Goal: Contribute content: Add original content to the website for others to see

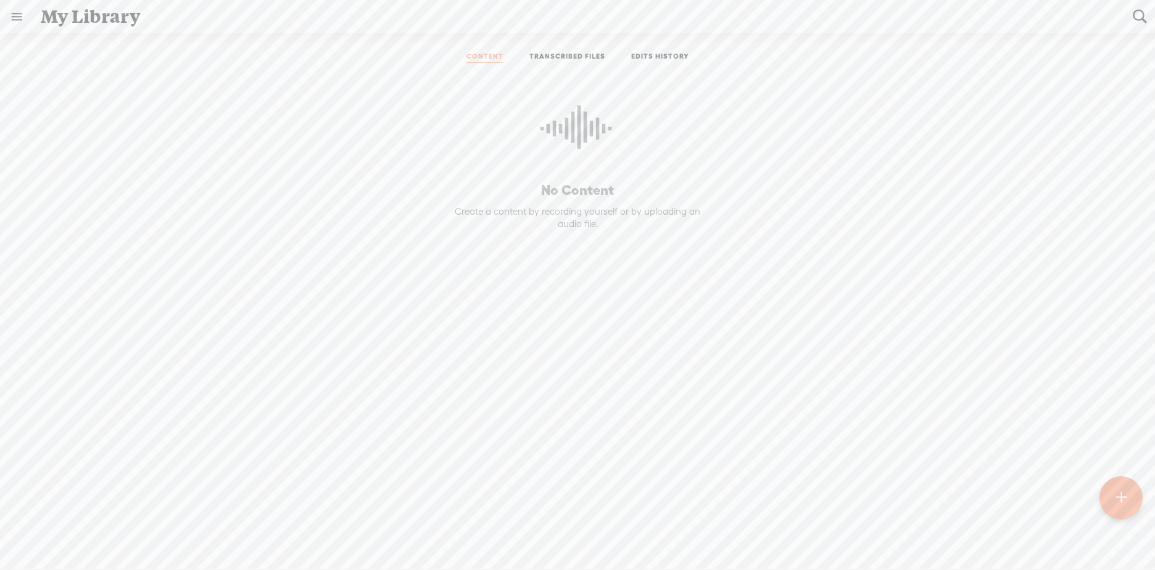
click at [545, 54] on link "TRANSCRIBED FILES" at bounding box center [567, 57] width 76 height 11
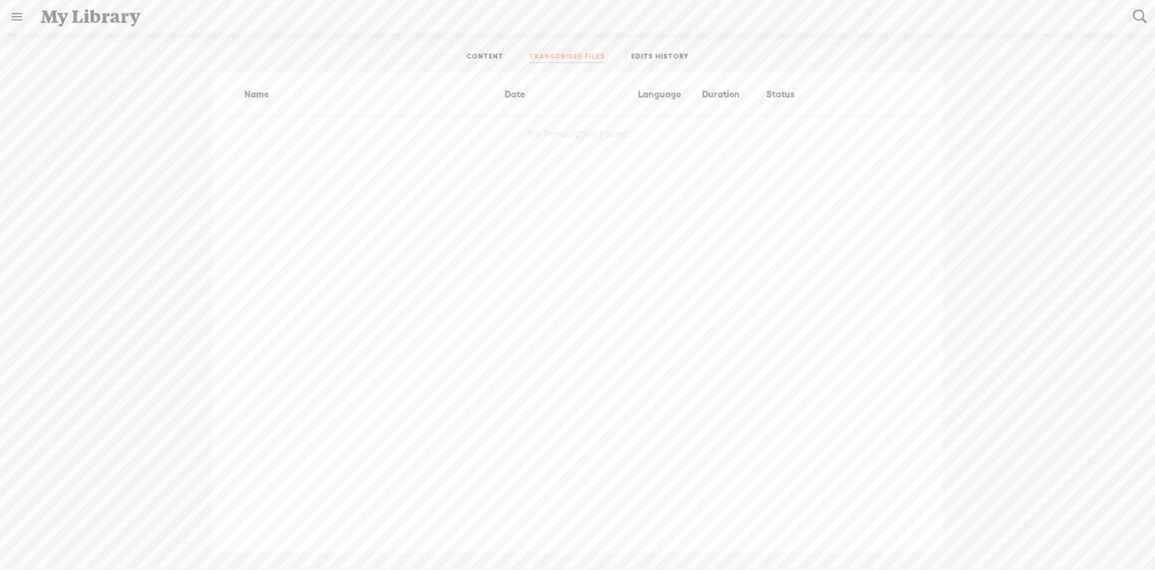
click at [487, 58] on link "CONTENT" at bounding box center [484, 57] width 37 height 11
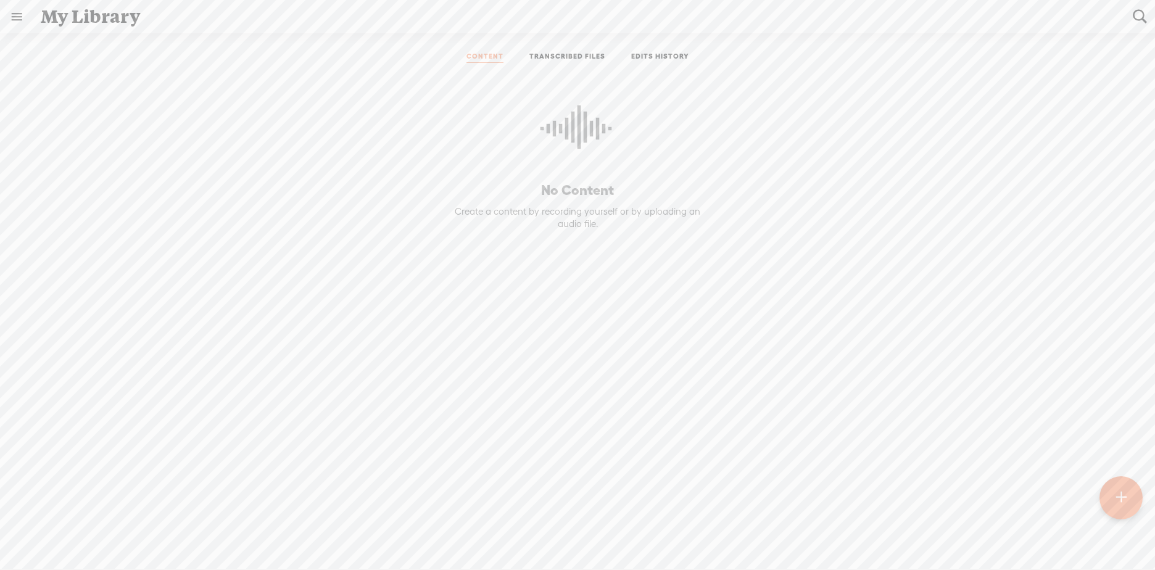
click at [553, 212] on div "Create a content by recording yourself or by uploading an audio file." at bounding box center [577, 217] width 270 height 24
click at [1124, 506] on t at bounding box center [1121, 497] width 10 height 27
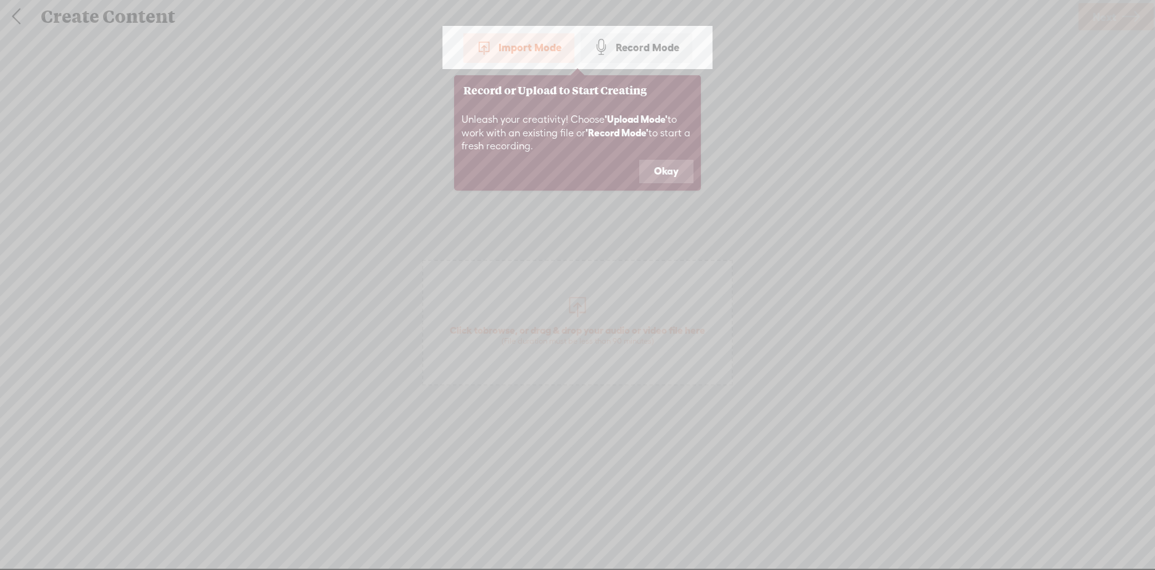
click at [500, 47] on div "Import Mode" at bounding box center [518, 47] width 111 height 31
click at [672, 172] on button "Okay" at bounding box center [666, 171] width 54 height 23
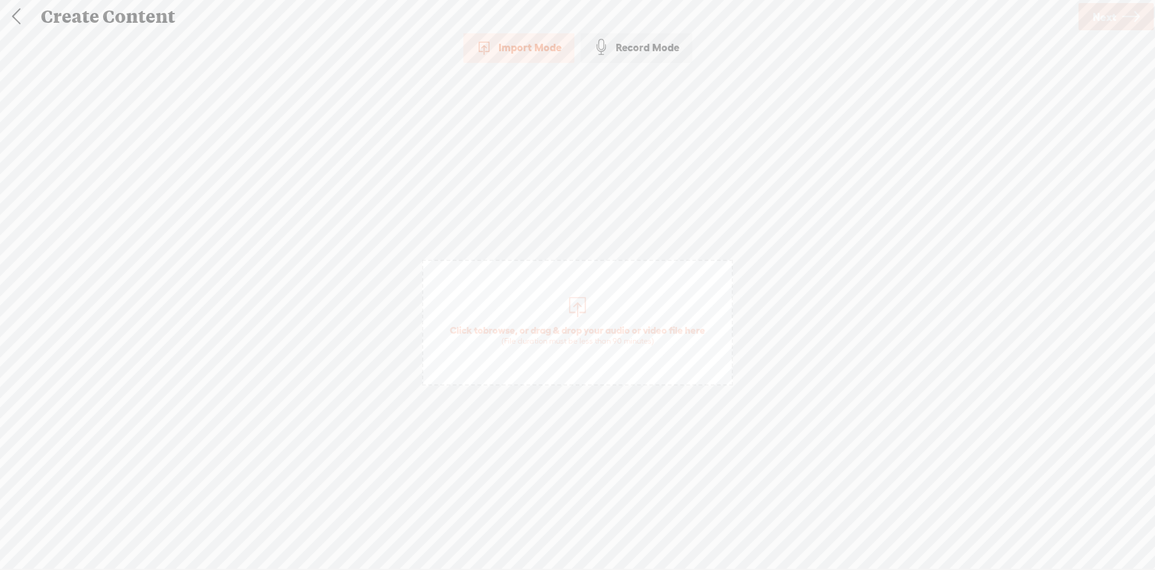
click at [524, 52] on div "Import Mode" at bounding box center [518, 47] width 111 height 31
click at [565, 318] on span "Click to browse , or drag & drop your audio or video file here (File duration m…" at bounding box center [578, 335] width 268 height 35
click at [520, 46] on div "Import Mode" at bounding box center [518, 47] width 111 height 31
click at [520, 47] on div "Import Mode" at bounding box center [518, 47] width 111 height 31
click at [577, 335] on span "Click to browse , or drag & drop your audio or video file here (File duration m…" at bounding box center [578, 335] width 268 height 35
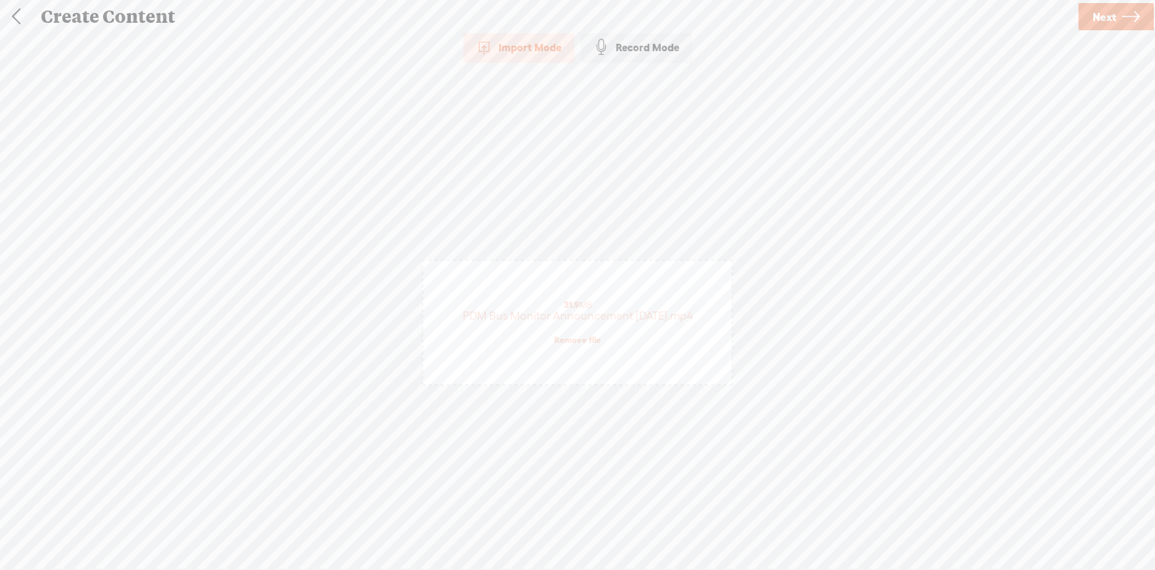
click at [1117, 15] on link "Next" at bounding box center [1115, 16] width 75 height 27
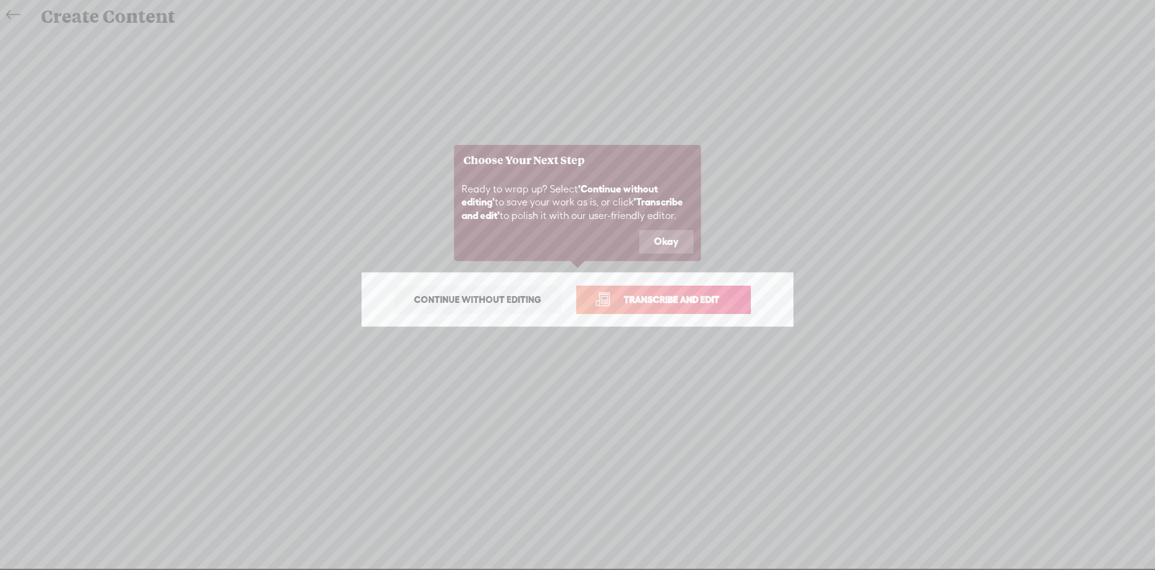
click at [659, 241] on button "Okay" at bounding box center [666, 241] width 54 height 23
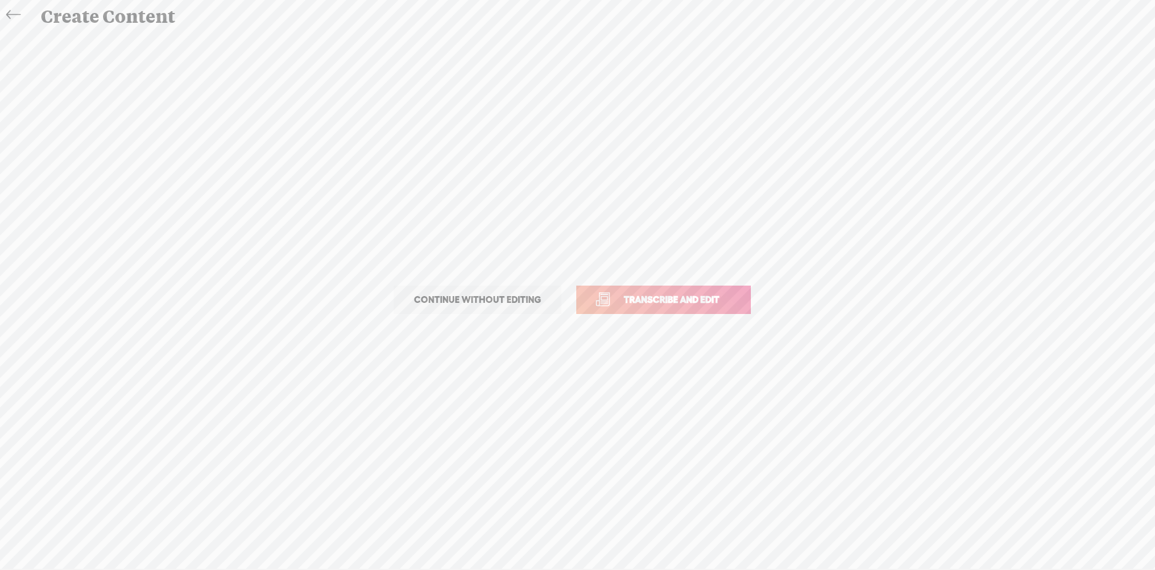
click at [654, 296] on span "Transcribe and edit" at bounding box center [672, 299] width 122 height 14
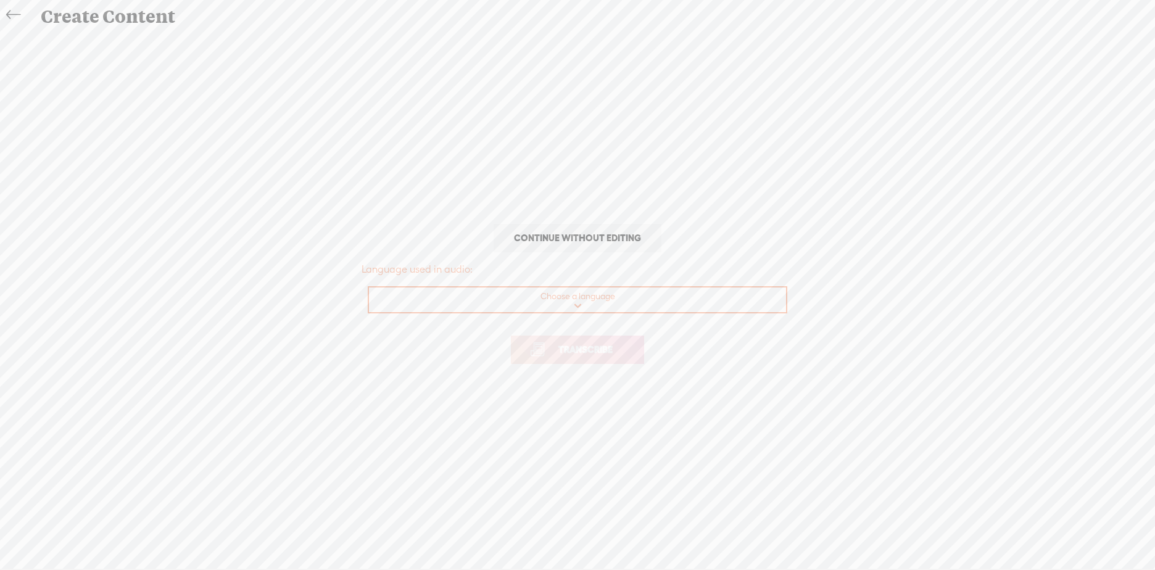
click at [593, 308] on select "Choose a language Afrikaans Albanian Amharic Arabic, Gulf Arabic, Modern Standa…" at bounding box center [578, 299] width 418 height 25
select select "en-US"
click at [369, 287] on select "Choose a language Afrikaans Albanian Amharic Arabic, Gulf Arabic, Modern Standa…" at bounding box center [578, 299] width 418 height 25
click at [587, 346] on span "Transcribe" at bounding box center [585, 349] width 80 height 14
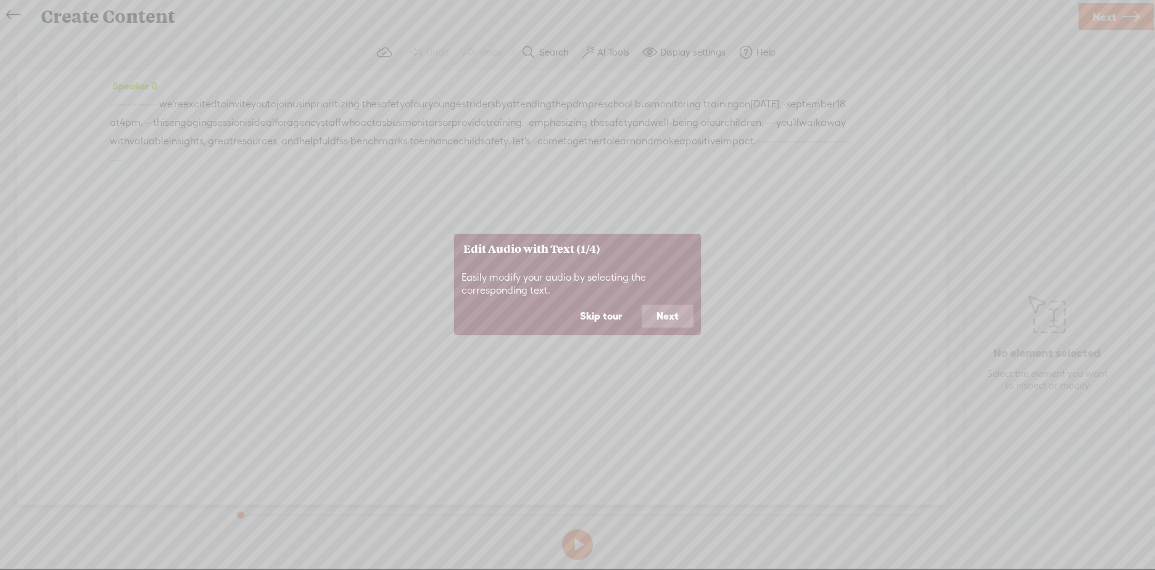
click at [656, 321] on button "Next" at bounding box center [668, 316] width 52 height 23
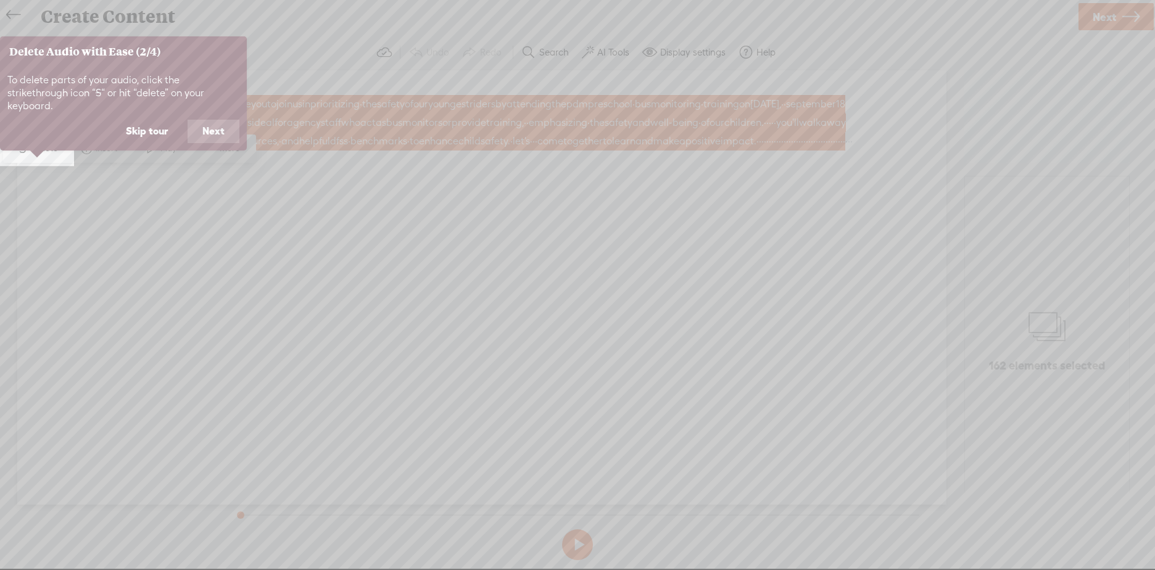
click at [202, 121] on button "Next" at bounding box center [214, 131] width 52 height 23
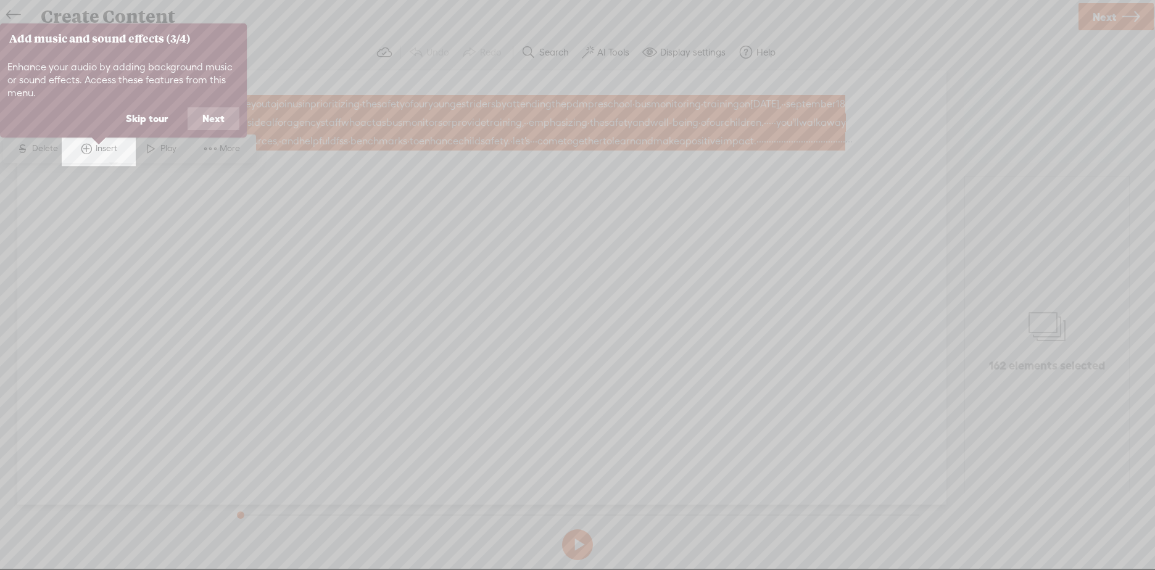
click at [202, 121] on button "Next" at bounding box center [214, 118] width 52 height 23
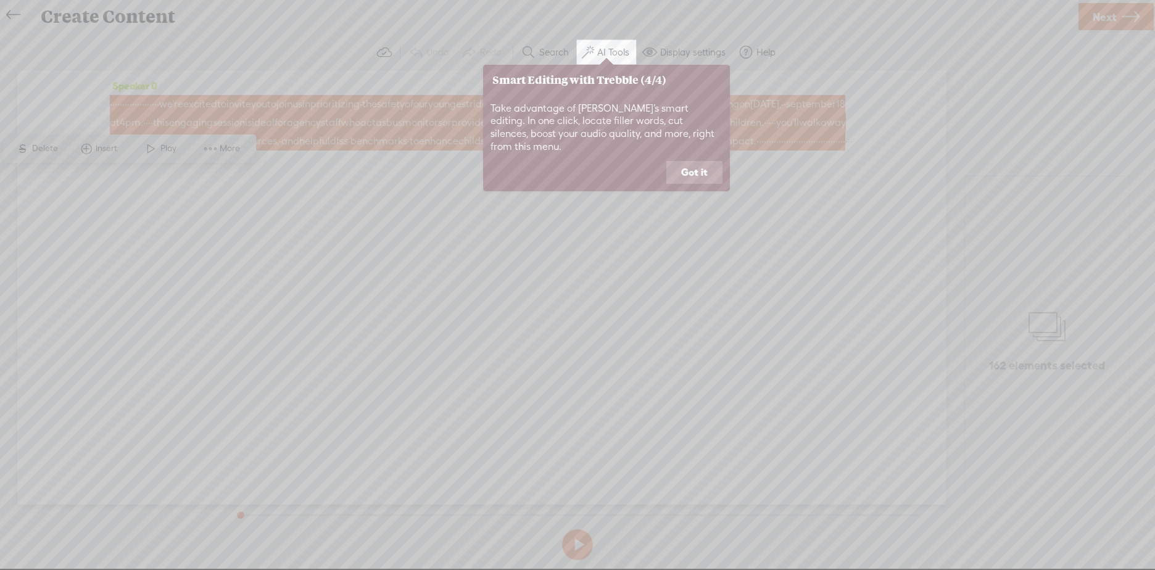
click at [688, 161] on button "Got it" at bounding box center [694, 172] width 56 height 23
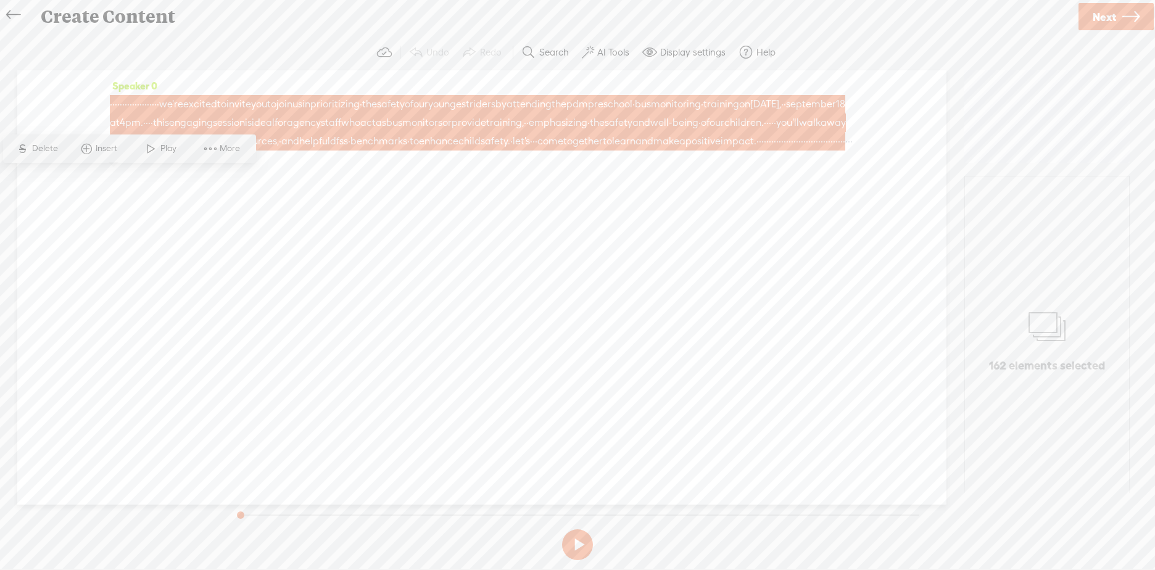
click at [578, 538] on button at bounding box center [577, 544] width 31 height 31
click at [573, 545] on button at bounding box center [577, 544] width 31 height 31
click at [671, 355] on div "Speaker 0 · · · · · · · · · · · · · · · · · · · · we're excited to invite you t…" at bounding box center [481, 281] width 929 height 423
click at [1091, 13] on link "Next" at bounding box center [1115, 16] width 75 height 27
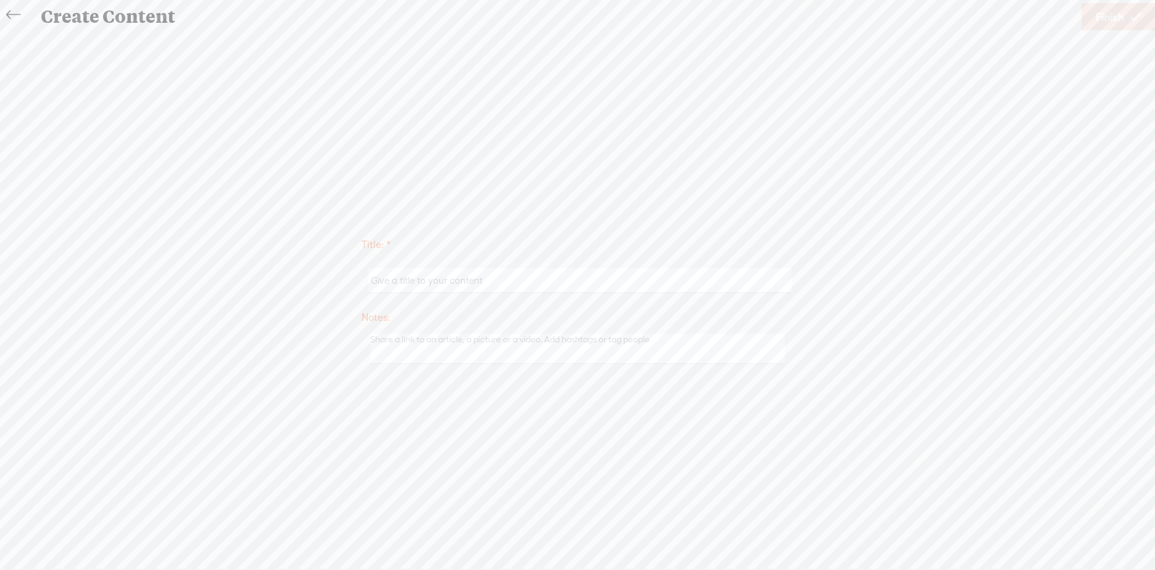
click at [369, 290] on input "text" at bounding box center [579, 280] width 423 height 24
type input "Delete Sample"
click at [1123, 26] on span "Finish" at bounding box center [1110, 16] width 28 height 31
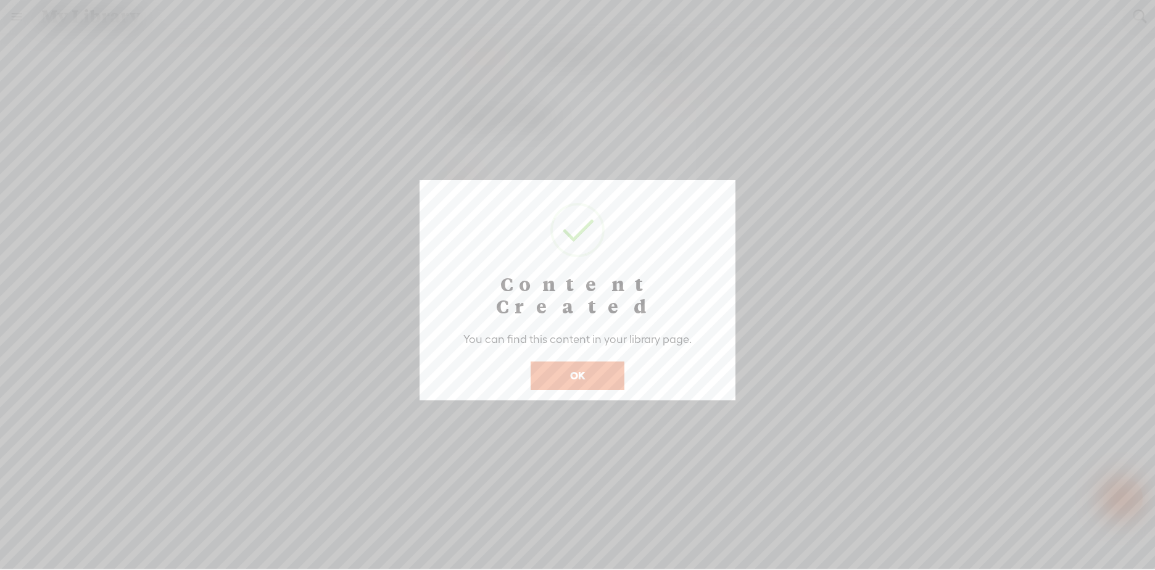
click at [561, 362] on button "OK" at bounding box center [578, 376] width 94 height 28
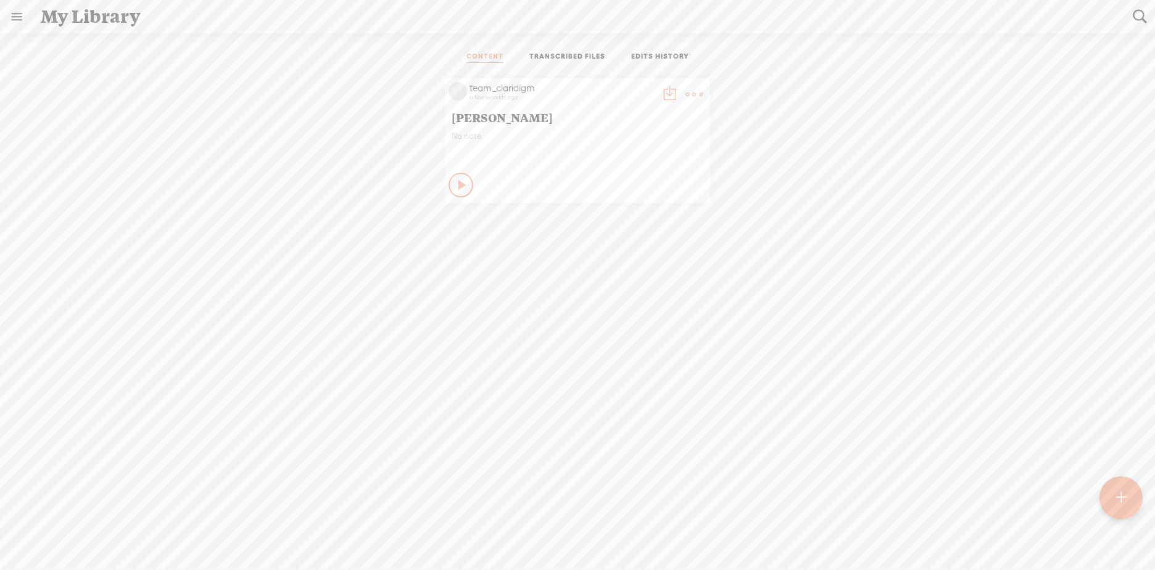
click at [449, 182] on div "Play Content" at bounding box center [461, 185] width 25 height 25
drag, startPoint x: 451, startPoint y: 187, endPoint x: 485, endPoint y: 163, distance: 41.6
click at [455, 186] on icon at bounding box center [461, 185] width 12 height 12
click at [661, 91] on t at bounding box center [669, 94] width 17 height 17
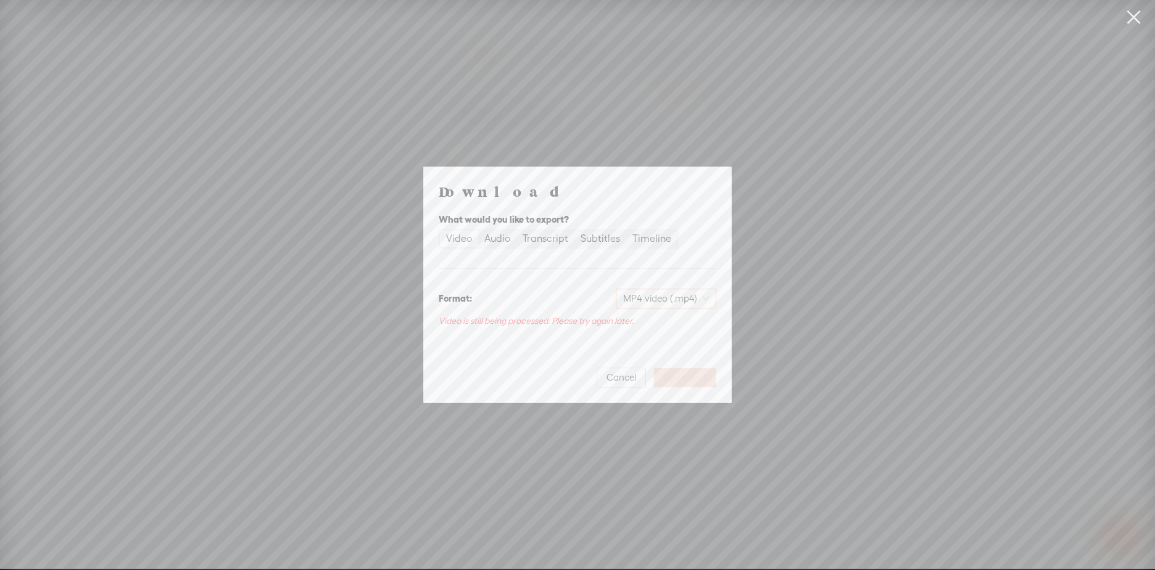
click at [665, 307] on span "MP4 video (.mp4)" at bounding box center [666, 298] width 86 height 19
click at [665, 303] on span "MP4 video (.mp4)" at bounding box center [666, 298] width 86 height 19
click at [494, 239] on div "Audio" at bounding box center [497, 238] width 26 height 17
click at [478, 230] on input "Audio" at bounding box center [478, 230] width 0 height 0
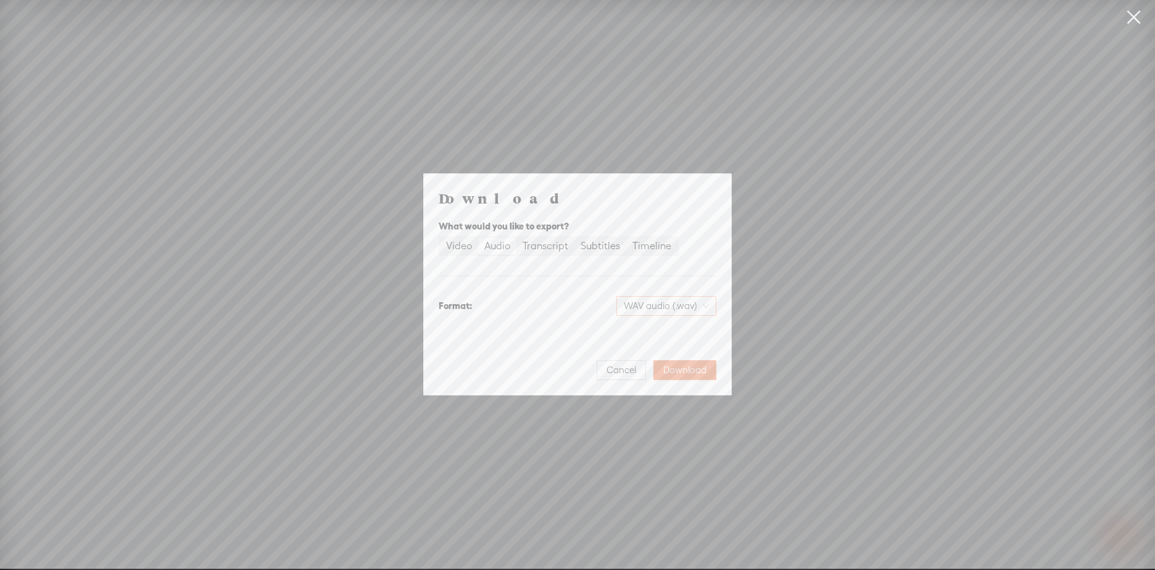
click at [671, 302] on span "WAV audio (.wav)" at bounding box center [666, 306] width 85 height 19
click at [552, 251] on div "Transcript" at bounding box center [546, 246] width 46 height 17
click at [516, 238] on input "Transcript" at bounding box center [516, 238] width 0 height 0
click at [597, 247] on div "Subtitles" at bounding box center [600, 246] width 39 height 17
click at [574, 238] on input "Subtitles" at bounding box center [574, 238] width 0 height 0
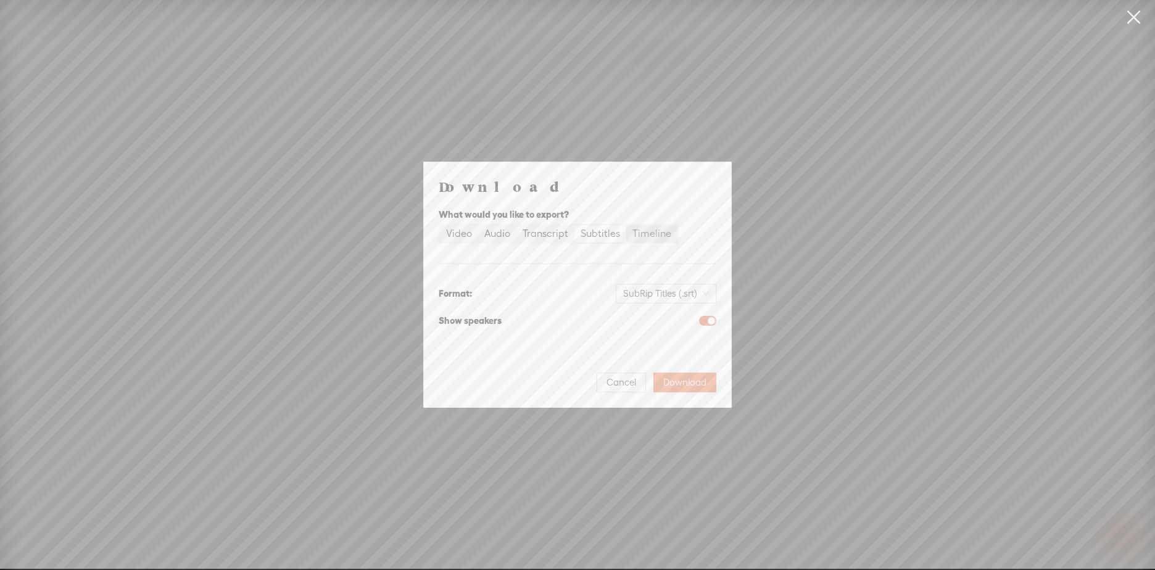
click at [642, 233] on div "Timeline" at bounding box center [651, 233] width 39 height 17
click at [626, 225] on input "Timeline" at bounding box center [626, 225] width 0 height 0
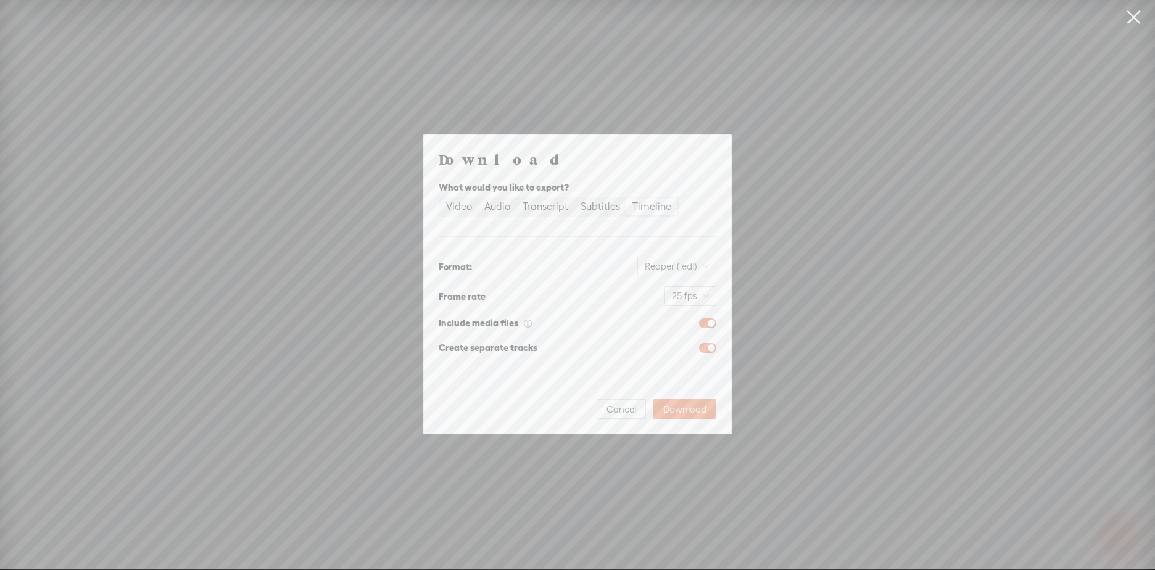
click at [1136, 15] on link at bounding box center [1133, 17] width 31 height 35
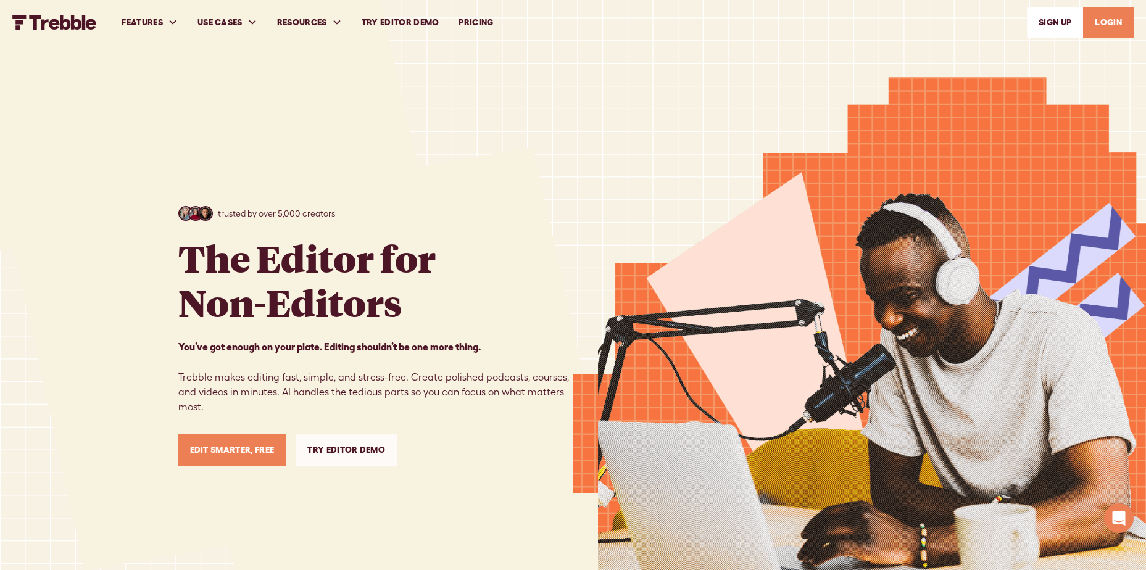
click at [480, 28] on link "PRICING" at bounding box center [476, 22] width 54 height 43
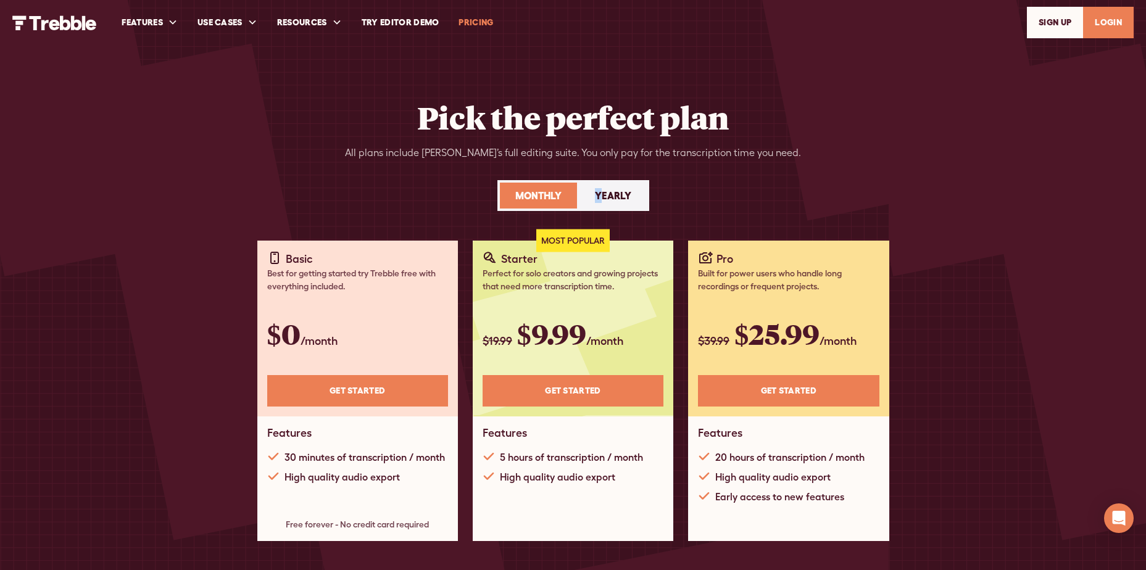
click at [599, 181] on div "Monthly Yearly" at bounding box center [573, 195] width 152 height 31
click at [601, 190] on div "Yearly" at bounding box center [613, 195] width 36 height 15
click at [550, 197] on div "Monthly" at bounding box center [538, 195] width 46 height 15
click at [598, 189] on div "Yearly" at bounding box center [613, 195] width 36 height 15
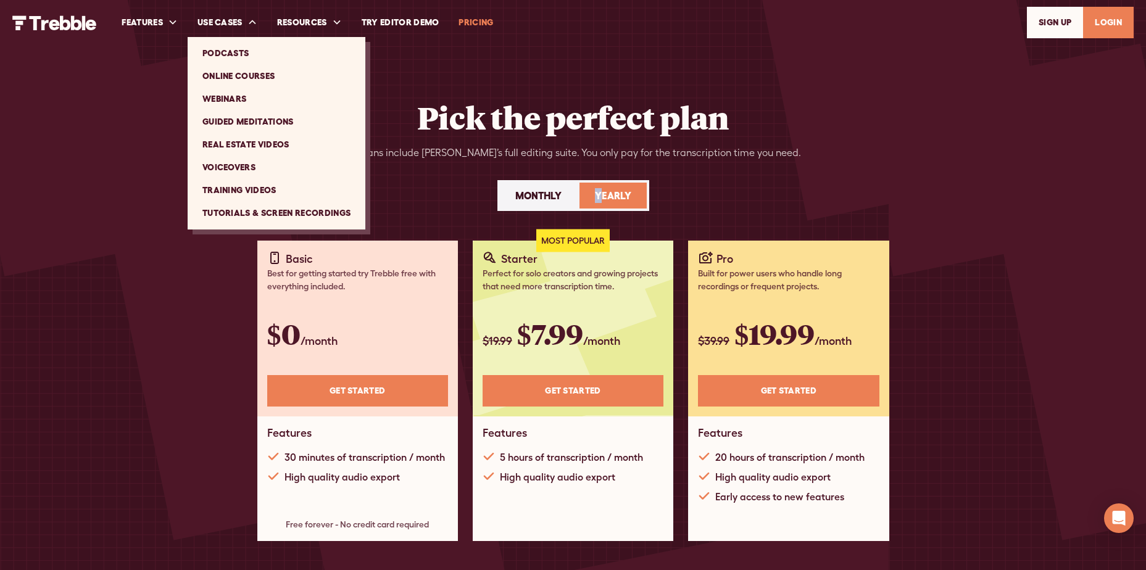
click at [220, 73] on link "Online Courses" at bounding box center [276, 76] width 168 height 23
